Goal: Task Accomplishment & Management: Manage account settings

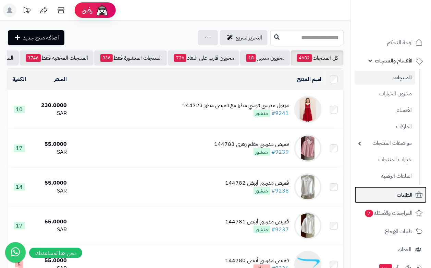
click at [401, 193] on span "الطلبات" at bounding box center [405, 195] width 16 height 10
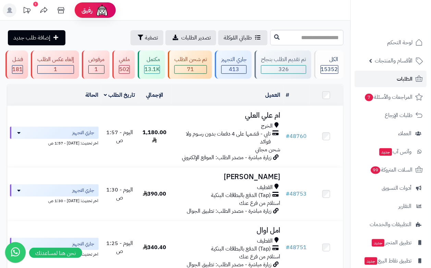
click at [400, 75] on span "الطلبات" at bounding box center [405, 79] width 16 height 10
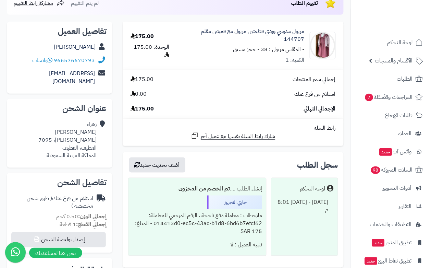
scroll to position [86, 0]
